Goal: Communication & Community: Answer question/provide support

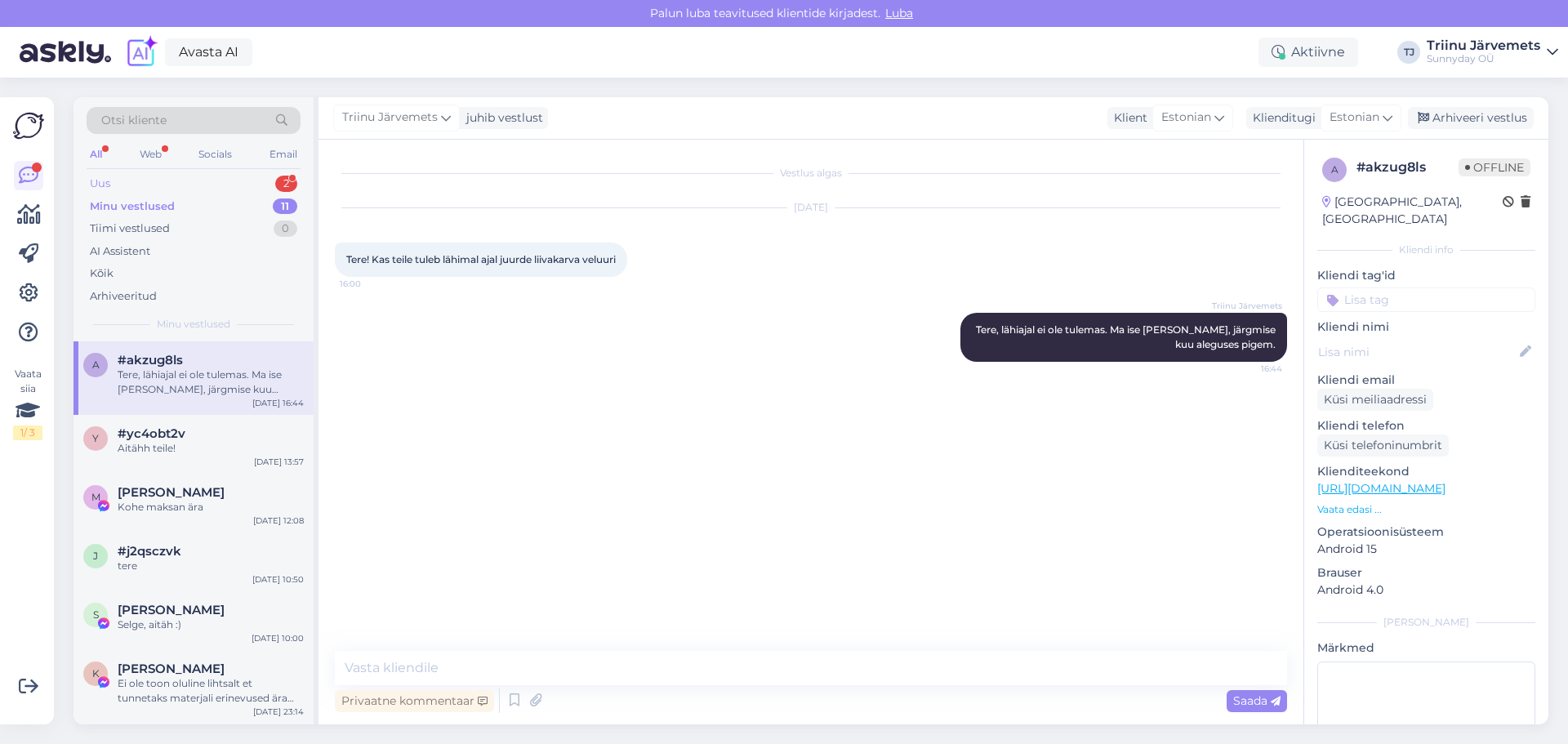
click at [102, 177] on div "Uus" at bounding box center [100, 184] width 20 height 16
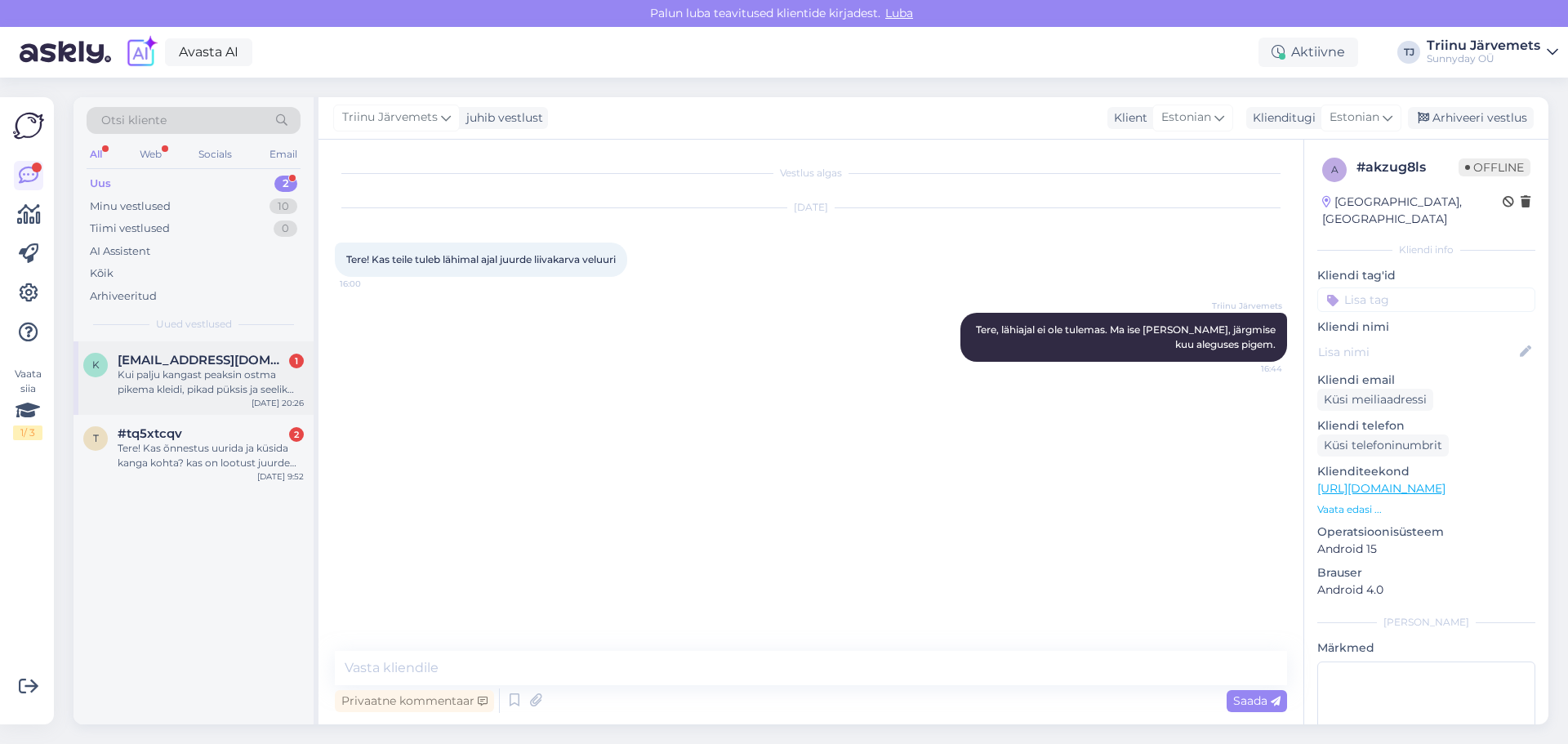
click at [174, 374] on div "Kui palju kangast peaksin ostma pikema kleidi, pikad püksis ja seelik üle [PERS…" at bounding box center [210, 383] width 186 height 30
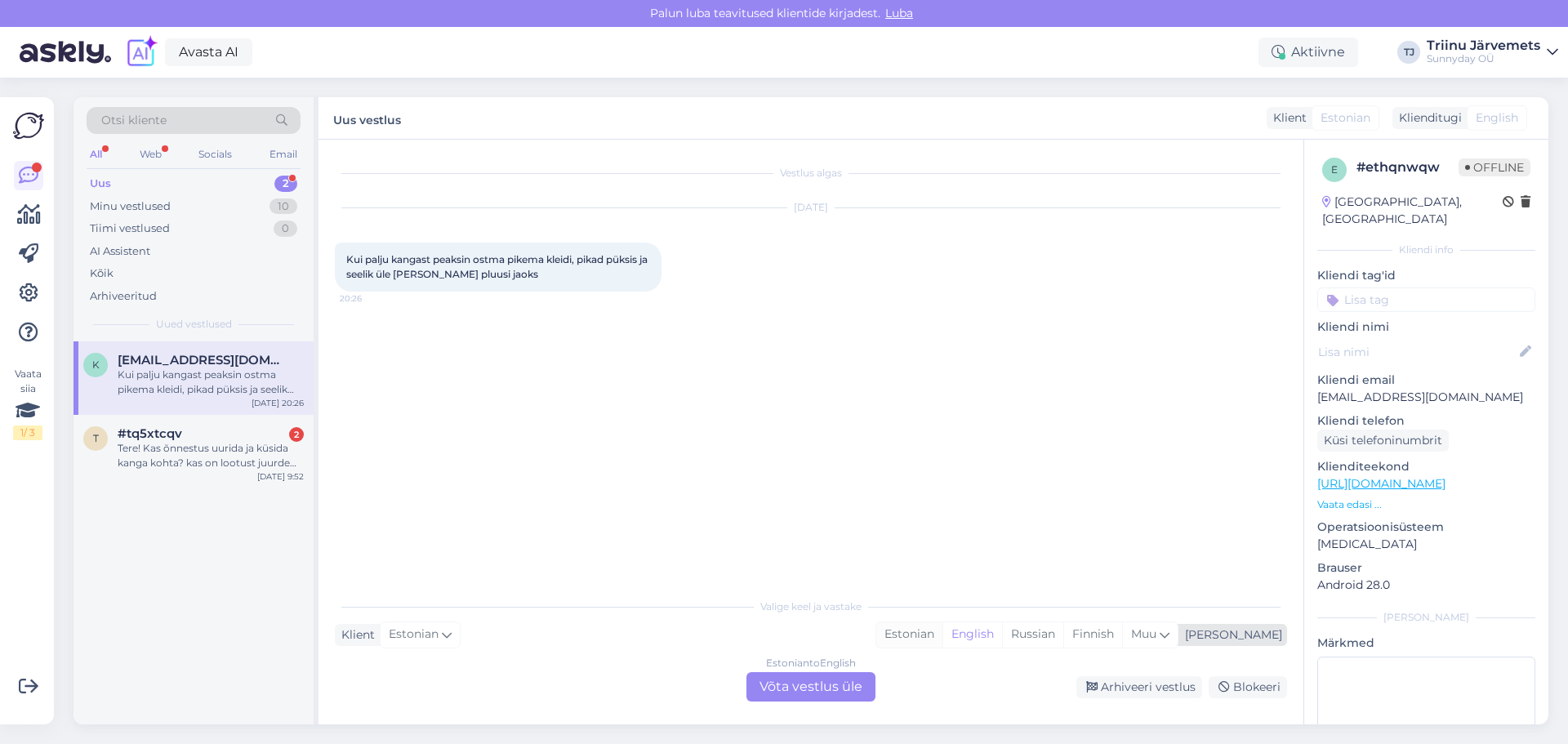
click at [943, 632] on div "Estonian" at bounding box center [909, 635] width 66 height 25
click at [828, 687] on div "Estonian to Estonian Võta vestlus üle" at bounding box center [811, 687] width 129 height 30
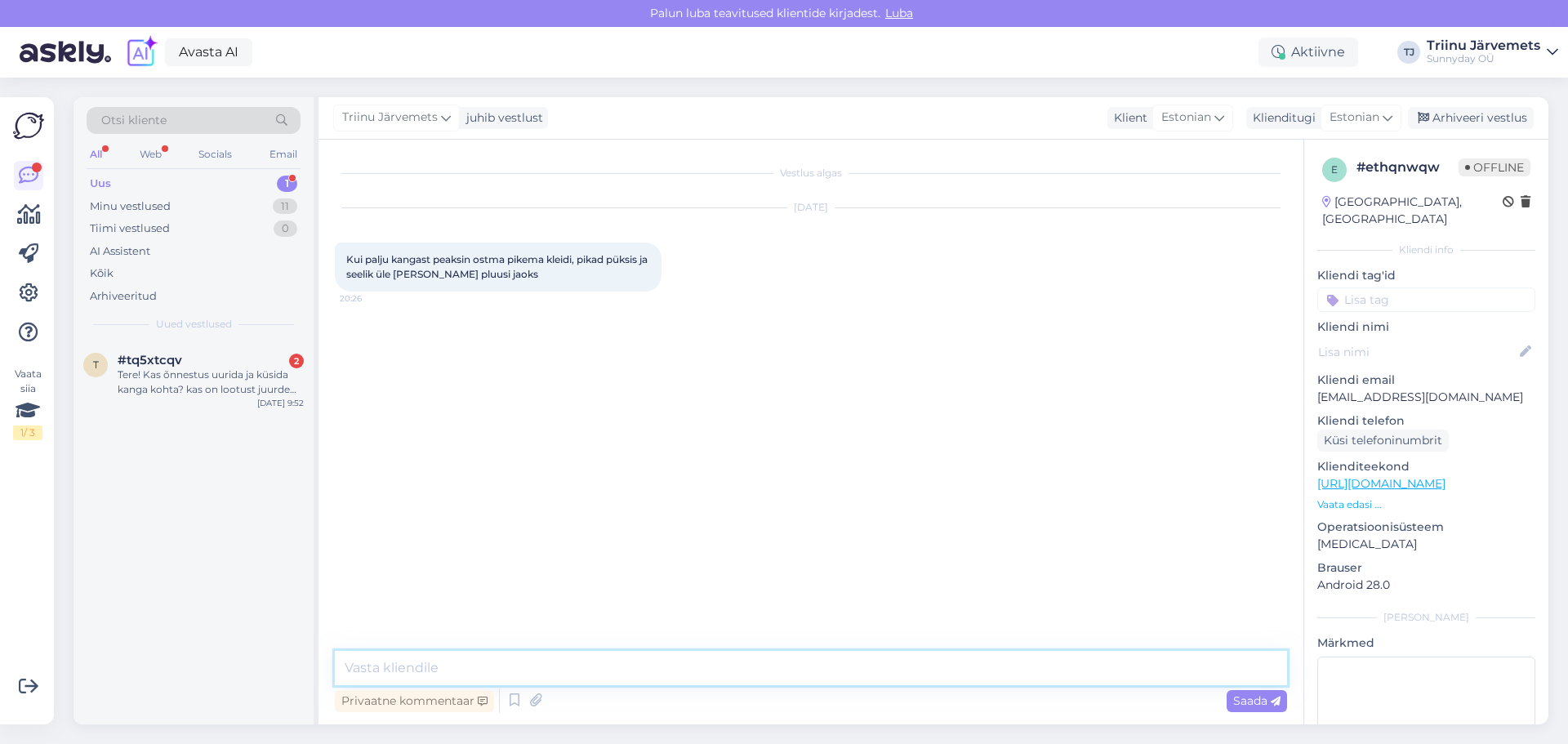
click at [716, 680] on textarea at bounding box center [811, 669] width 952 height 35
click at [1016, 669] on textarea "Tere, sõltub teie pikkusest ja tegumoest, mida te soovite õmmelda. Kui teil on …" at bounding box center [811, 669] width 952 height 35
click at [1211, 664] on textarea "Tere, sõltub teie pikkusest ja tegumoest, mida te soovite õmmelda. Kui teil on …" at bounding box center [811, 669] width 952 height 35
click at [999, 670] on textarea "Tere, sõltub teie pikkusest ja tegumoest, mida te soovite õmmelda. Kui teil on …" at bounding box center [811, 669] width 952 height 35
drag, startPoint x: 1026, startPoint y: 666, endPoint x: 975, endPoint y: 666, distance: 51.0
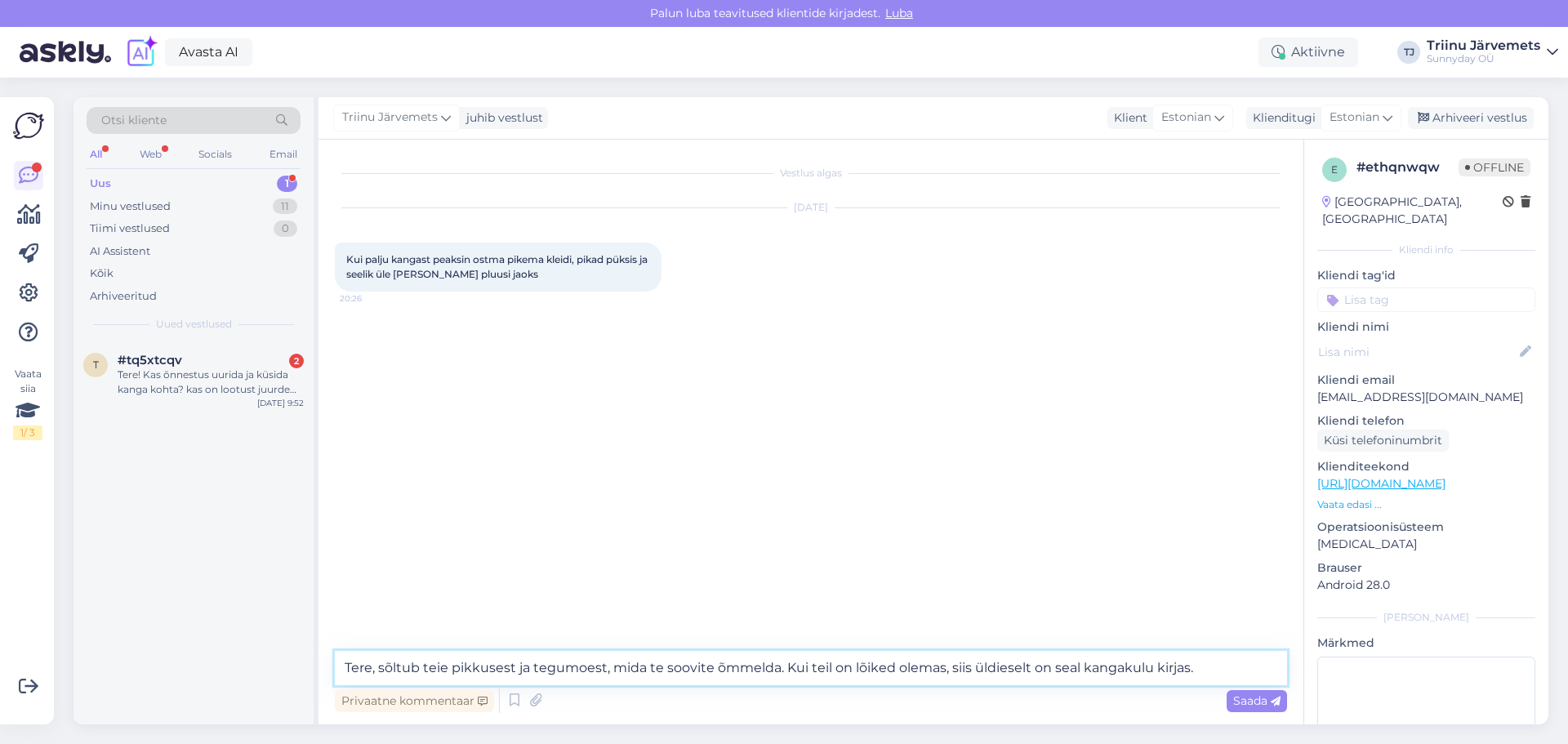
click at [975, 668] on textarea "Tere, sõltub teie pikkusest ja tegumoest, mida te soovite õmmelda. Kui teil on …" at bounding box center [811, 669] width 952 height 35
type textarea "Tere, sõltub teie pikkusest ja tegumoest, mida te soovite õmmelda. Kui teil on …"
click at [1262, 706] on span "Saada" at bounding box center [1257, 701] width 47 height 14
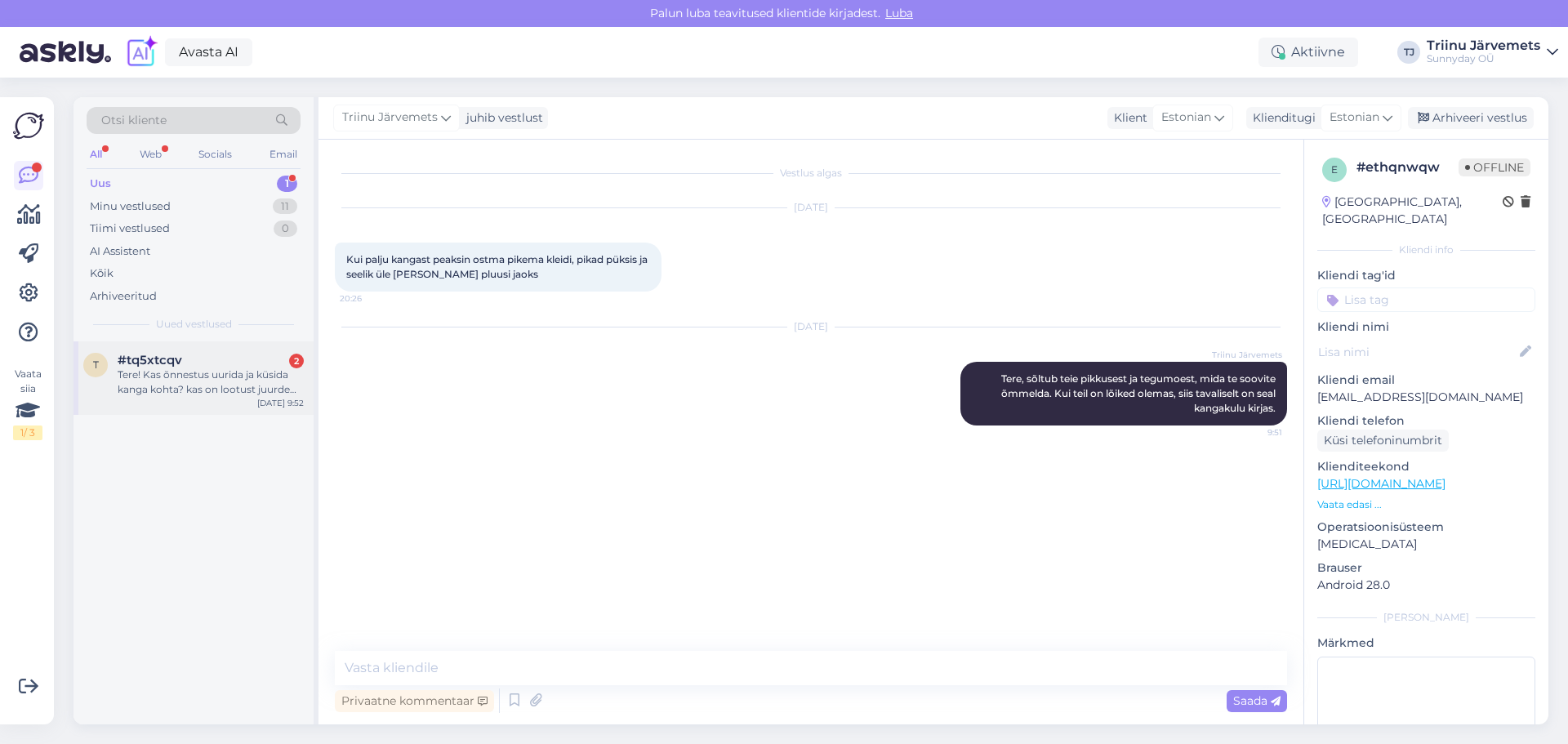
click at [193, 381] on div "Tere! Kas õnnestus uurida ja küsida kanga kohta? kas on lootust juurde saada - …" at bounding box center [210, 383] width 186 height 30
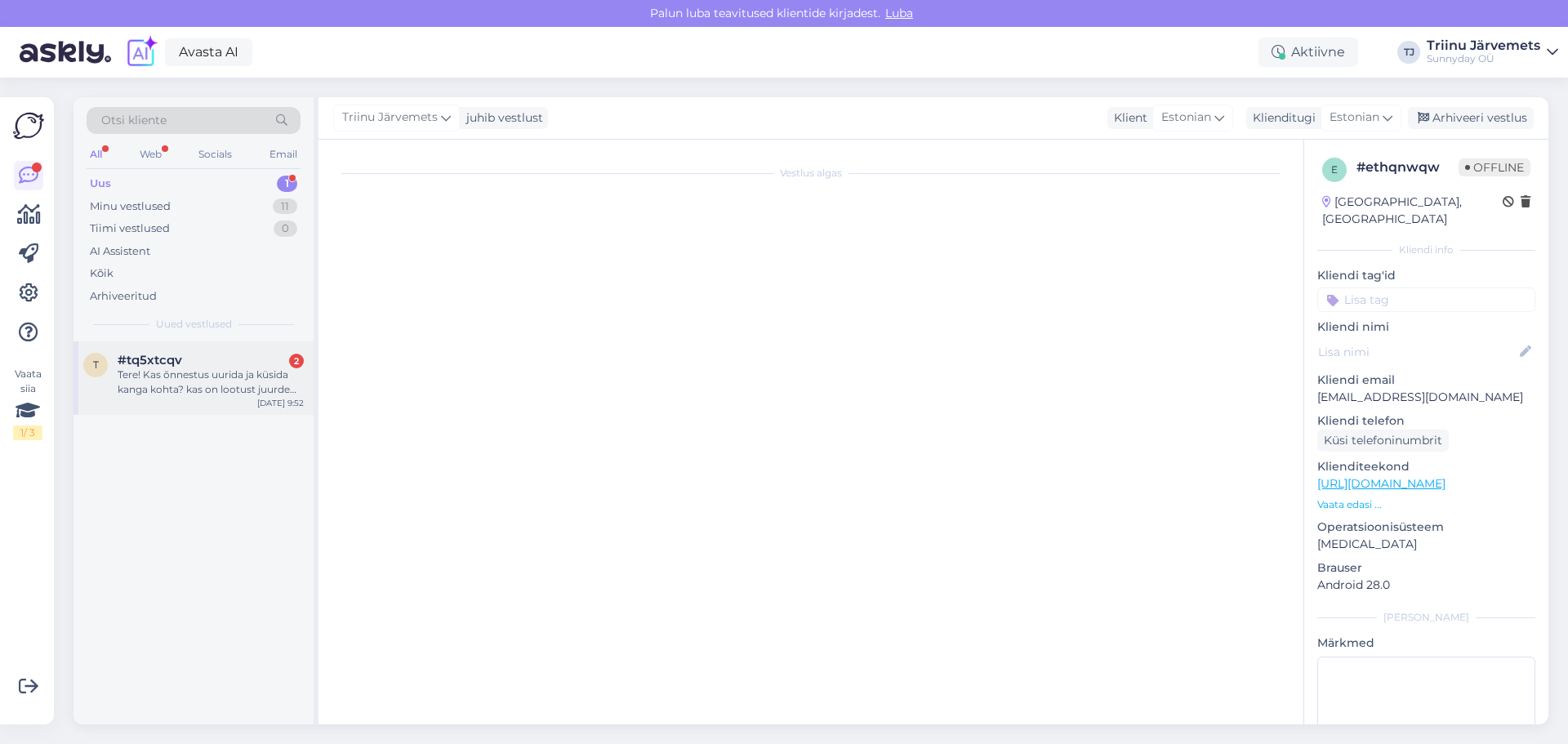
scroll to position [1289, 0]
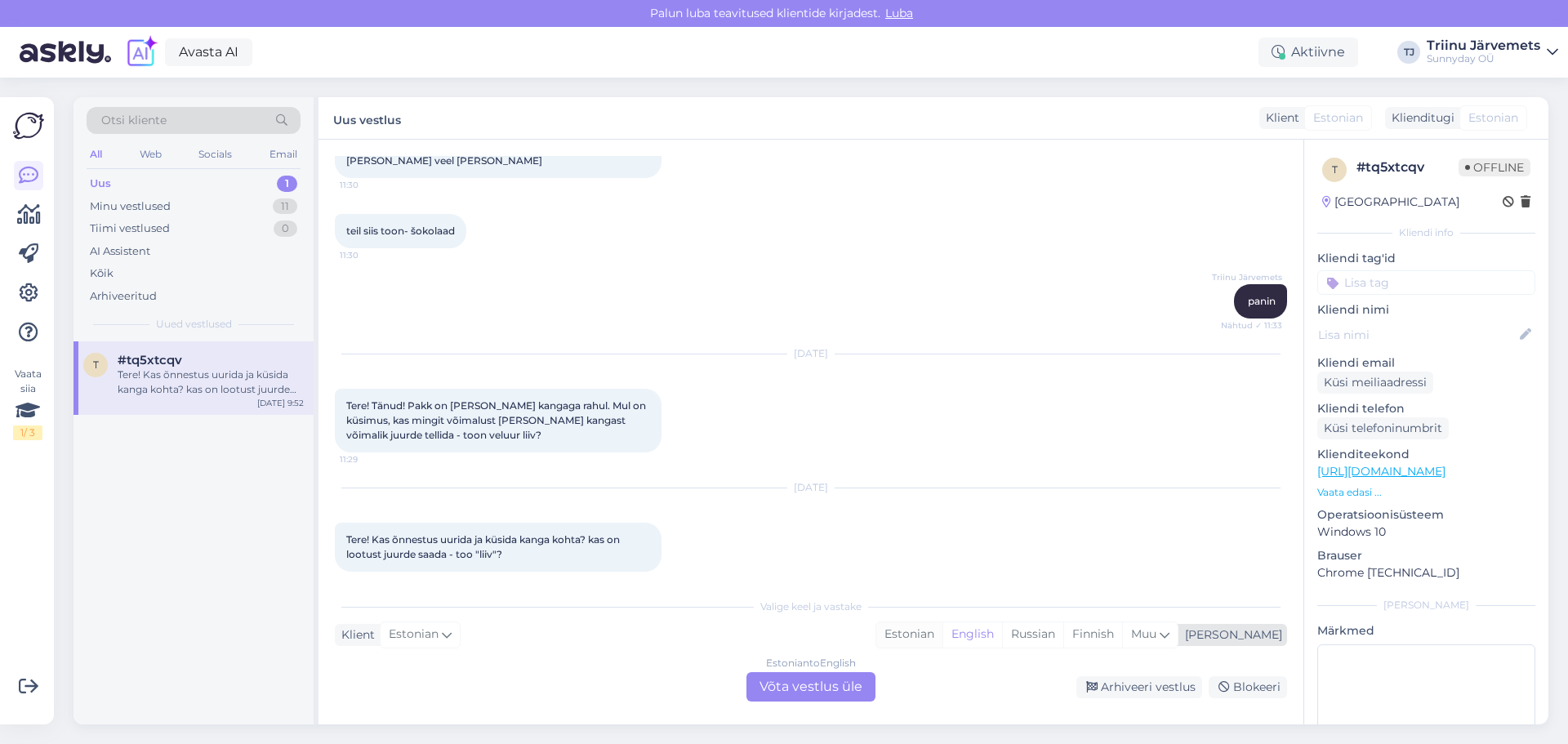
drag, startPoint x: 987, startPoint y: 635, endPoint x: 915, endPoint y: 665, distance: 78.0
click at [943, 635] on div "Estonian" at bounding box center [909, 635] width 66 height 25
click at [854, 676] on div "Estonian to Estonian Võta vestlus üle" at bounding box center [811, 687] width 129 height 30
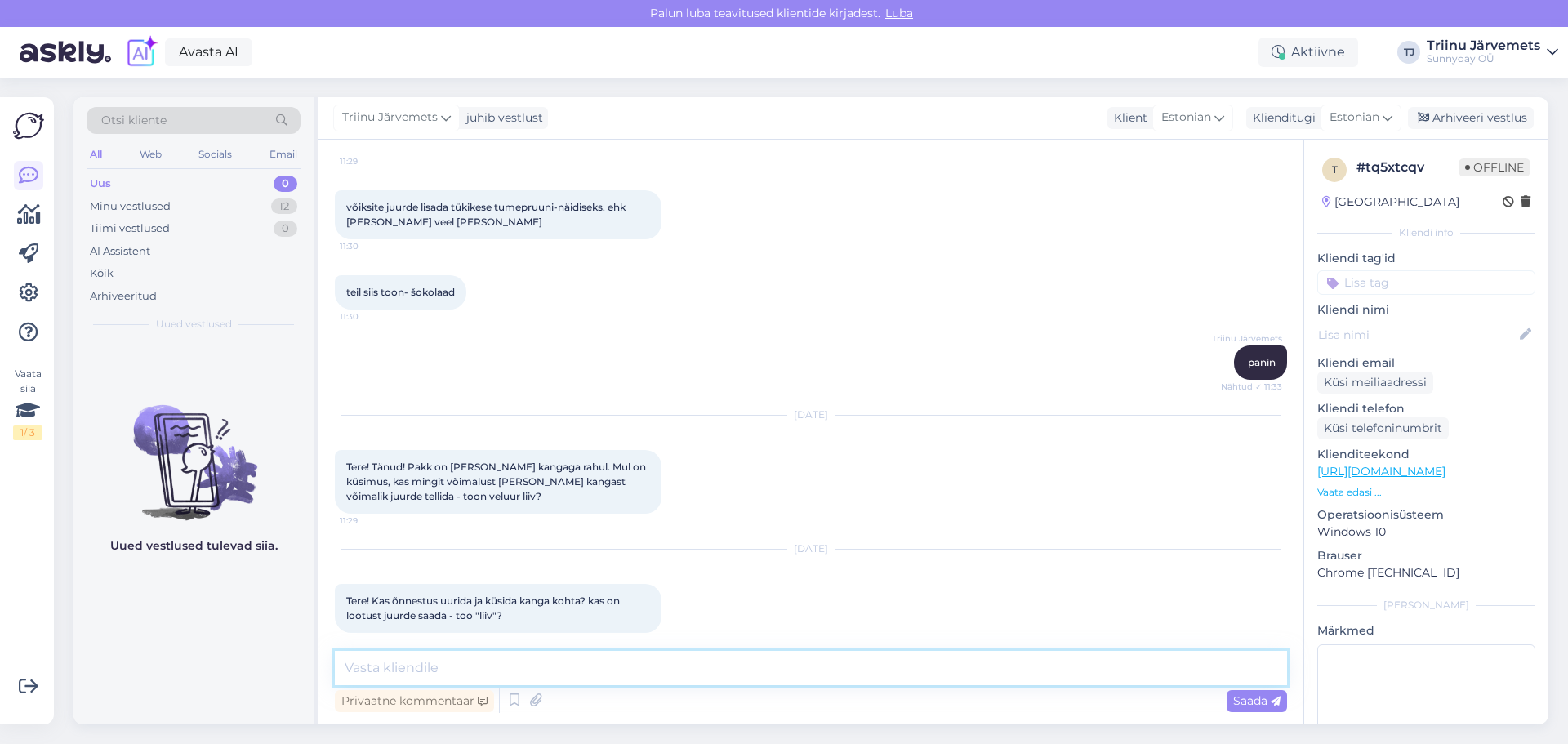
click at [706, 667] on textarea at bounding box center [811, 669] width 952 height 35
type textarea "Tere, ja on lootust ikka juurde, saada. Ainult, et mul on võimalik tellida ilms…"
click at [1236, 701] on span "Saada" at bounding box center [1257, 701] width 47 height 14
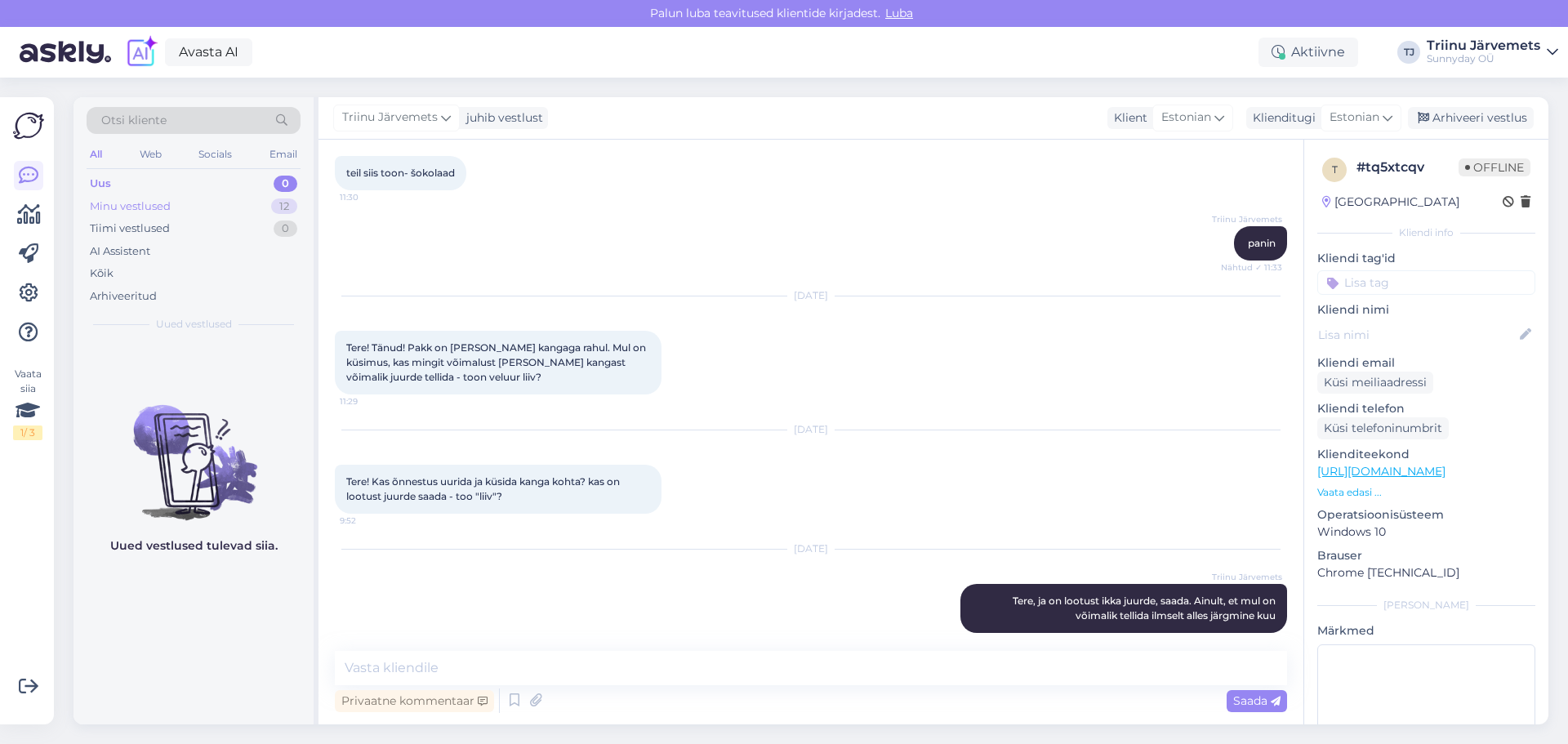
click at [135, 207] on div "Minu vestlused" at bounding box center [131, 207] width 81 height 16
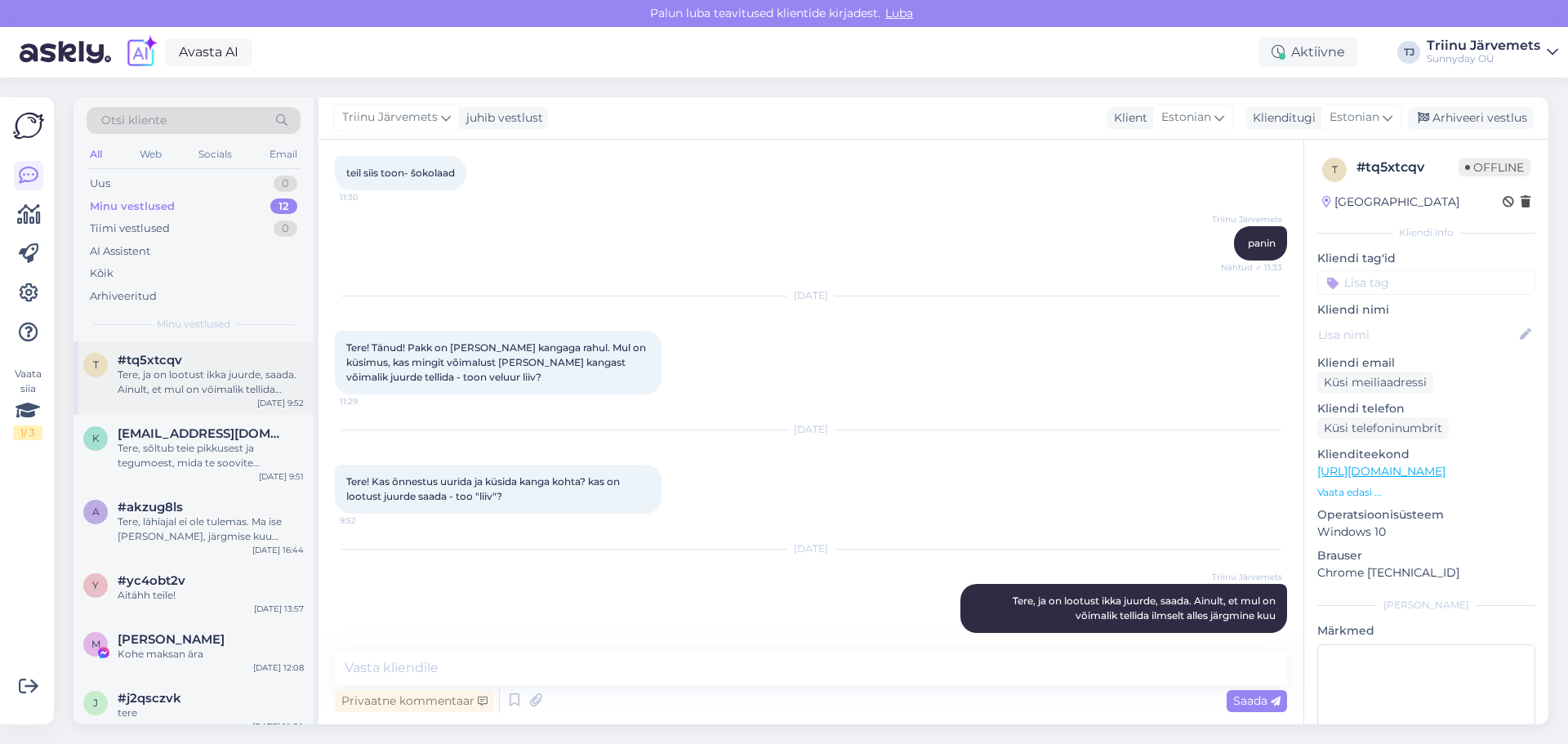
click at [190, 395] on div "Tere, ja on lootust ikka juurde, saada. Ainult, et mul on võimalik tellida ilms…" at bounding box center [210, 383] width 186 height 30
click at [198, 446] on div "Tere, sõltub teie pikkusest ja tegumoest, mida te soovite õmmelda. Kui teil on …" at bounding box center [210, 456] width 186 height 30
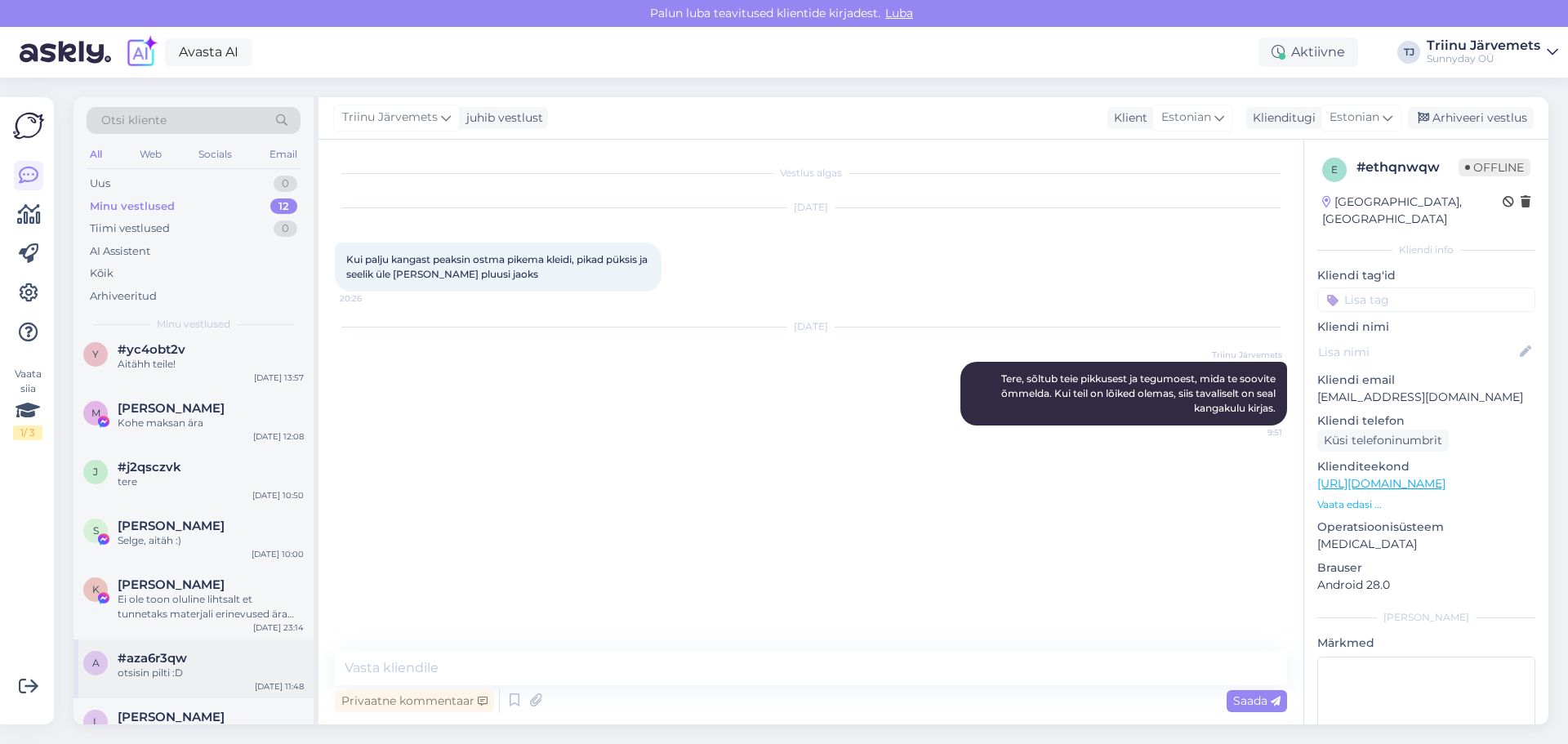
scroll to position [396, 0]
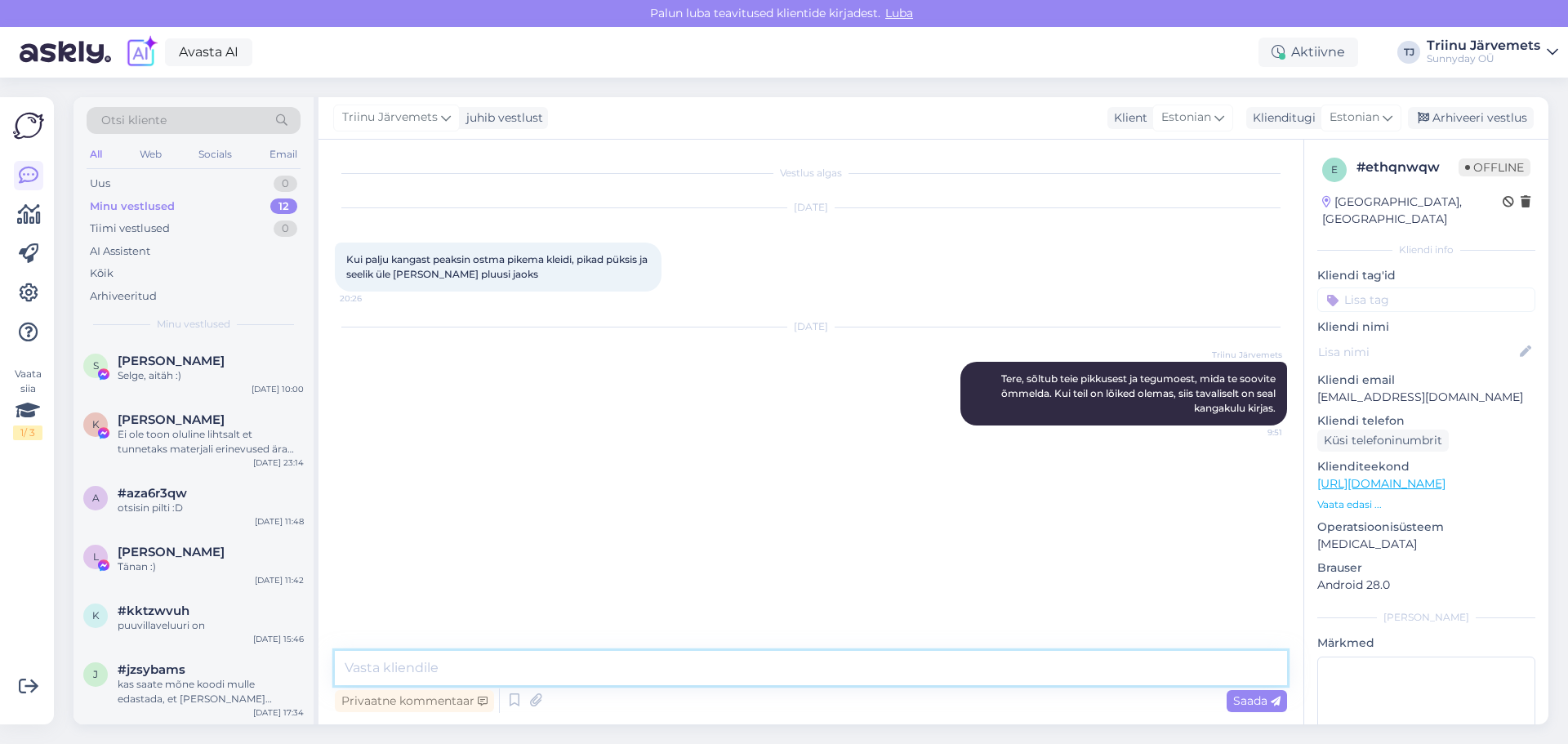
click at [578, 679] on textarea at bounding box center [811, 669] width 952 height 35
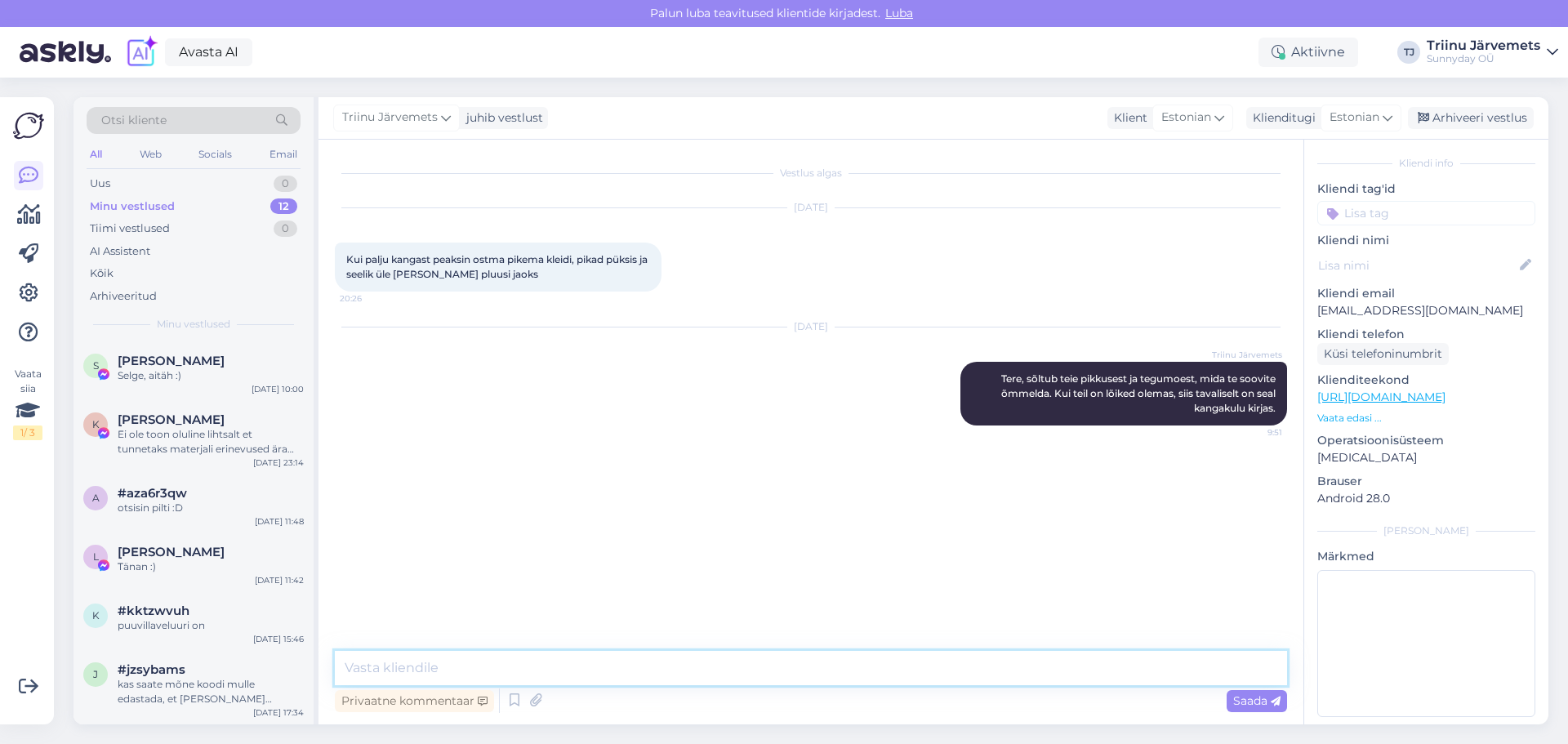
scroll to position [0, 0]
